Goal: Task Accomplishment & Management: Complete application form

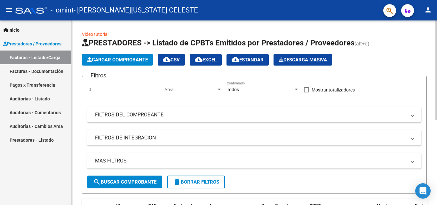
click at [119, 60] on span "Cargar Comprobante" at bounding box center [117, 60] width 61 height 6
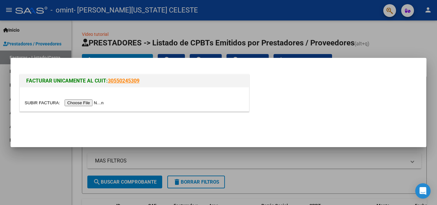
click at [87, 103] on input "file" at bounding box center [65, 103] width 81 height 7
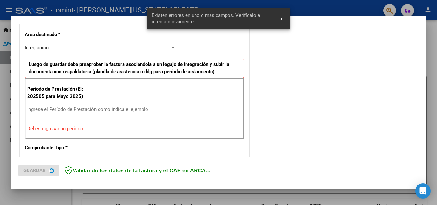
scroll to position [144, 0]
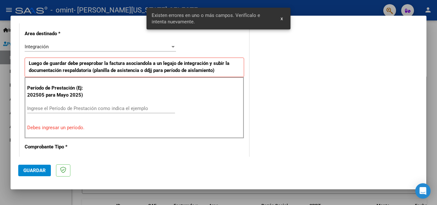
click at [39, 111] on div "Ingrese el Período de Prestación como indica el ejemplo" at bounding box center [101, 109] width 148 height 10
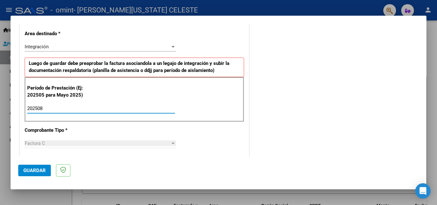
type input "202508"
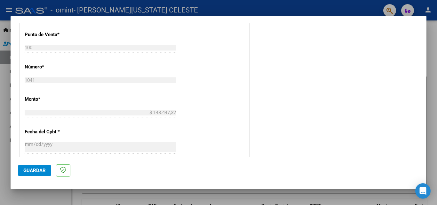
scroll to position [430, 0]
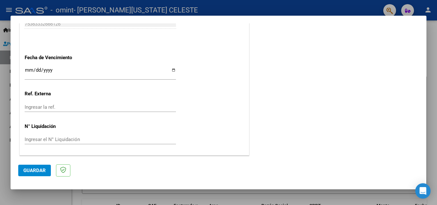
click at [37, 172] on span "Guardar" at bounding box center [34, 171] width 22 height 6
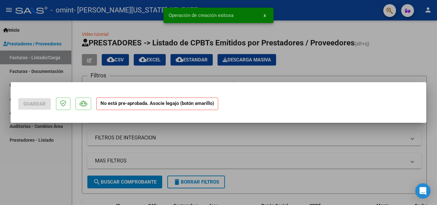
scroll to position [0, 0]
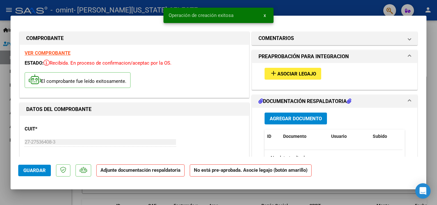
click at [305, 73] on span "Asociar Legajo" at bounding box center [297, 74] width 39 height 6
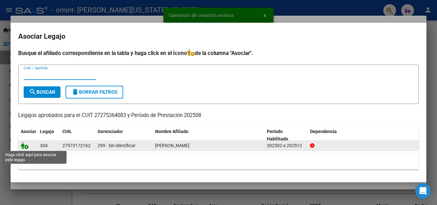
click at [26, 146] on icon at bounding box center [25, 145] width 8 height 7
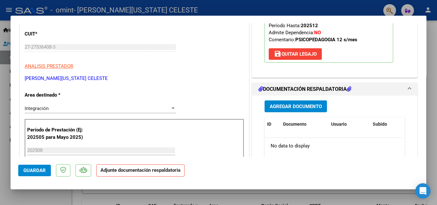
scroll to position [96, 0]
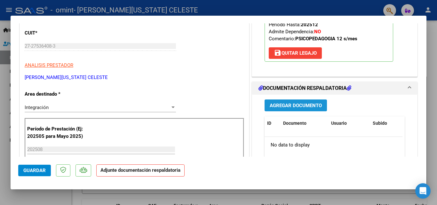
click at [280, 105] on span "Agregar Documento" at bounding box center [296, 106] width 52 height 6
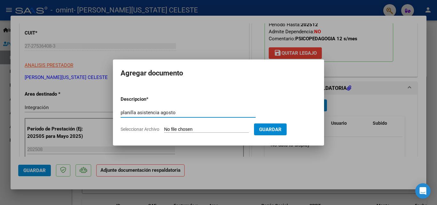
type input "planilla asistencia agosto"
click at [128, 130] on span "Seleccionar Archivo" at bounding box center [140, 129] width 39 height 5
click at [164, 130] on input "Seleccionar Archivo" at bounding box center [206, 130] width 85 height 6
type input "C:\fakepath\planilla de asistencia [PERSON_NAME].pdf"
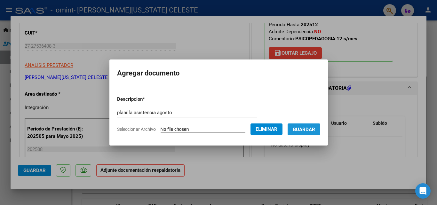
click at [309, 128] on span "Guardar" at bounding box center [304, 130] width 22 height 6
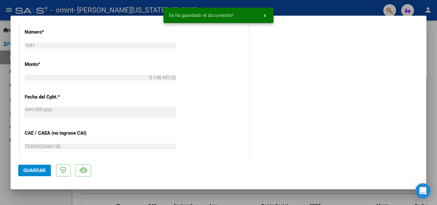
scroll to position [352, 0]
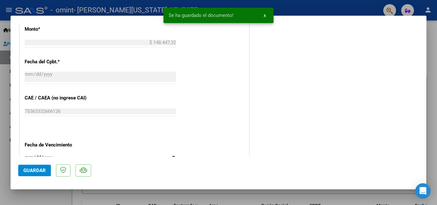
click at [37, 169] on span "Guardar" at bounding box center [34, 171] width 22 height 6
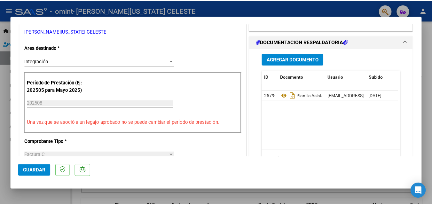
scroll to position [0, 0]
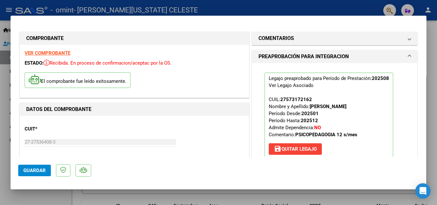
click at [27, 172] on span "Guardar" at bounding box center [34, 171] width 22 height 6
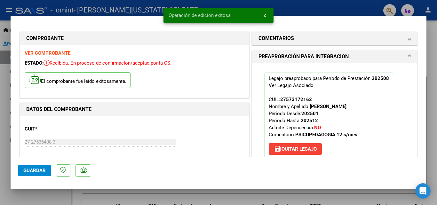
click at [136, 199] on div at bounding box center [218, 102] width 437 height 205
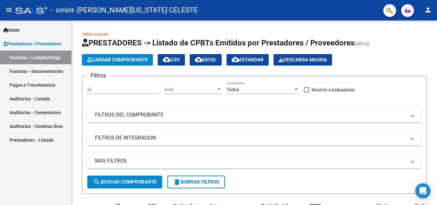
click at [427, 7] on mat-icon "person" at bounding box center [428, 10] width 8 height 8
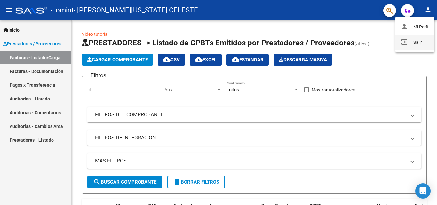
click at [419, 41] on button "exit_to_app Salir" at bounding box center [415, 42] width 39 height 15
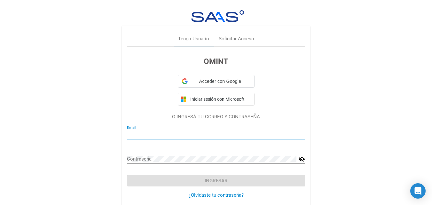
type input "[EMAIL_ADDRESS][DOMAIN_NAME]"
